Goal: Task Accomplishment & Management: Manage account settings

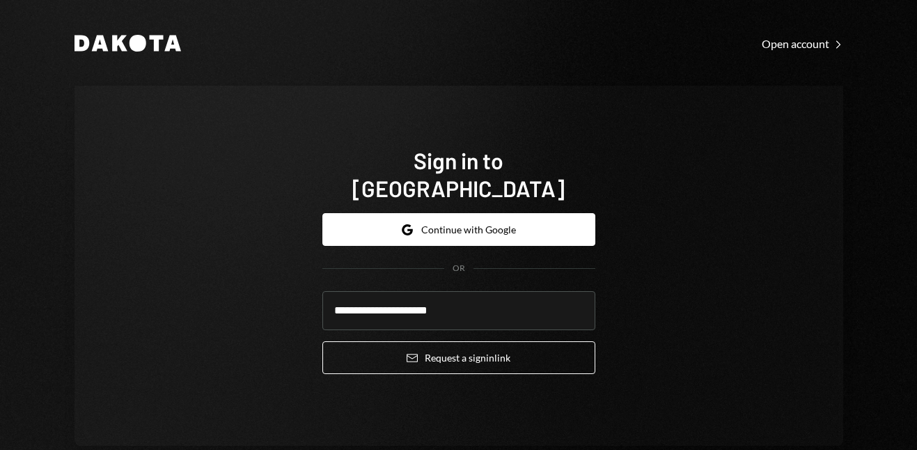
type input "**********"
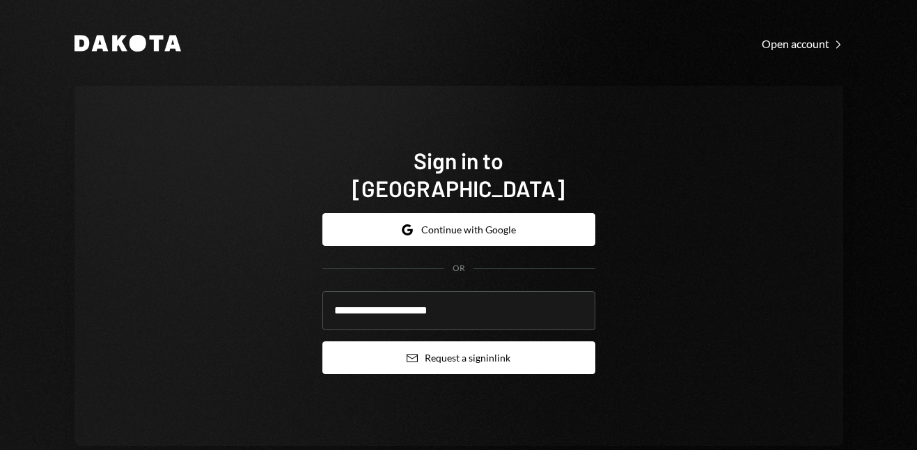
click at [497, 348] on button "Email Request a sign in link" at bounding box center [458, 357] width 273 height 33
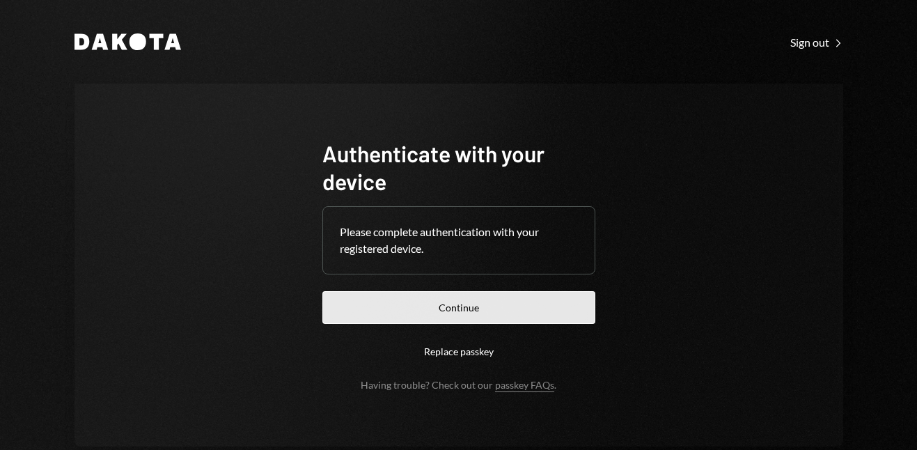
click at [375, 300] on button "Continue" at bounding box center [458, 307] width 273 height 33
click at [515, 309] on button "Continue" at bounding box center [458, 307] width 273 height 33
click at [556, 309] on button "Continue" at bounding box center [458, 307] width 273 height 33
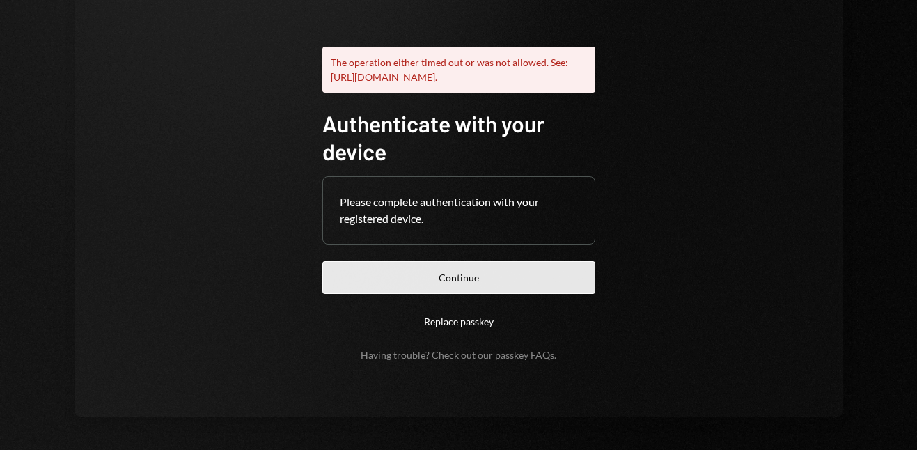
click at [455, 294] on button "Continue" at bounding box center [458, 277] width 273 height 33
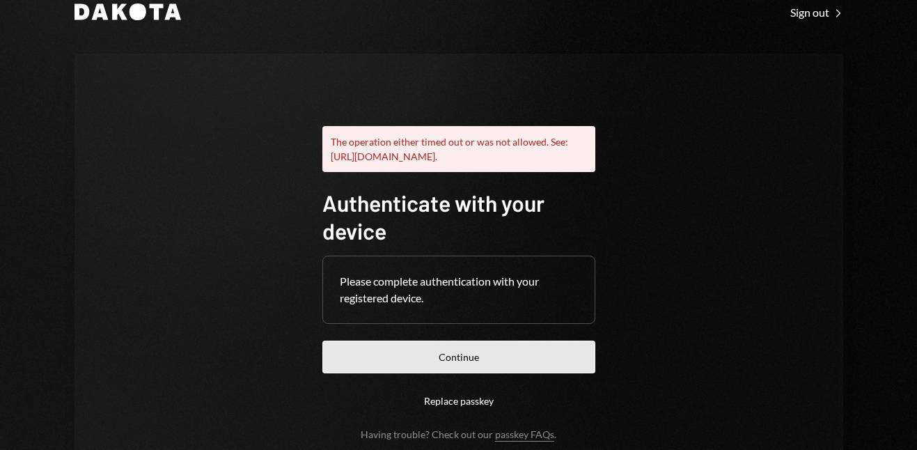
scroll to position [109, 0]
